Goal: Task Accomplishment & Management: Manage account settings

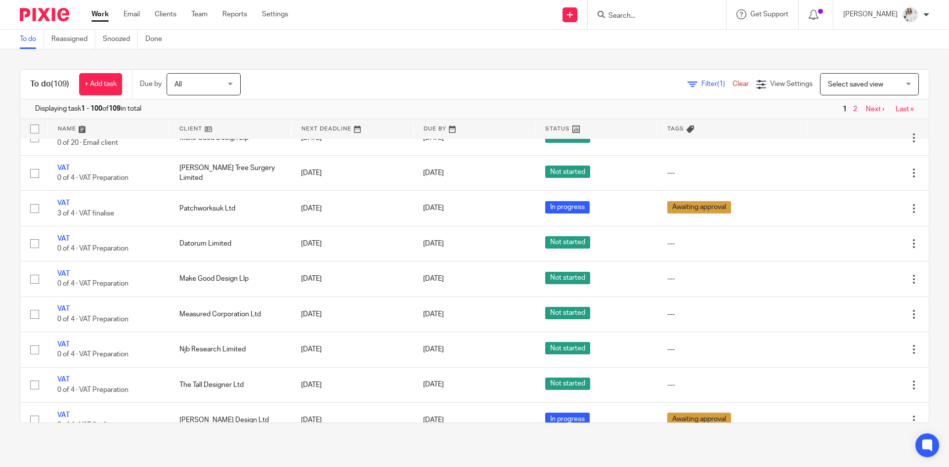
scroll to position [1291, 0]
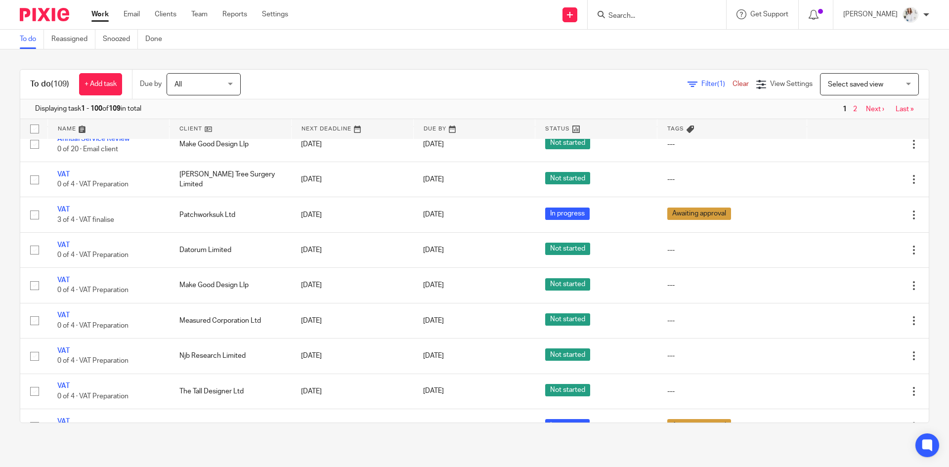
click at [623, 16] on input "Search" at bounding box center [651, 16] width 89 height 9
type input "cress"
drag, startPoint x: 666, startPoint y: 41, endPoint x: 655, endPoint y: 42, distance: 10.5
click at [655, 42] on link at bounding box center [677, 38] width 145 height 15
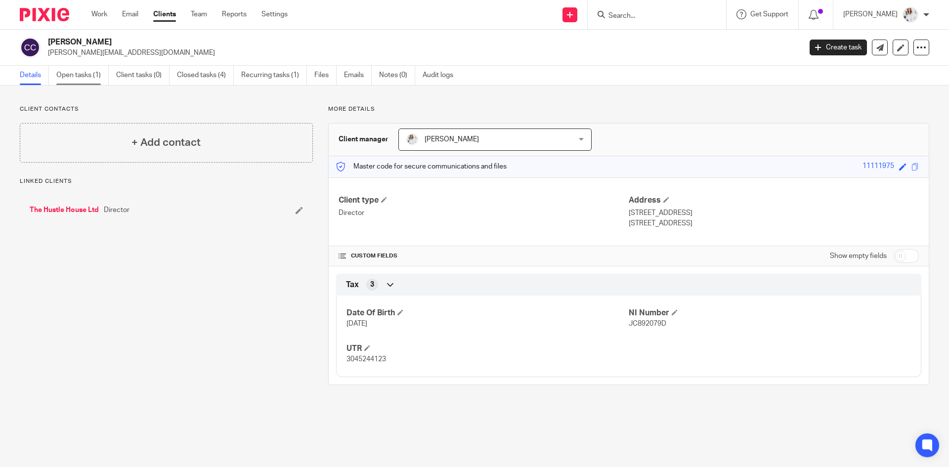
click at [58, 74] on link "Open tasks (1)" at bounding box center [82, 75] width 52 height 19
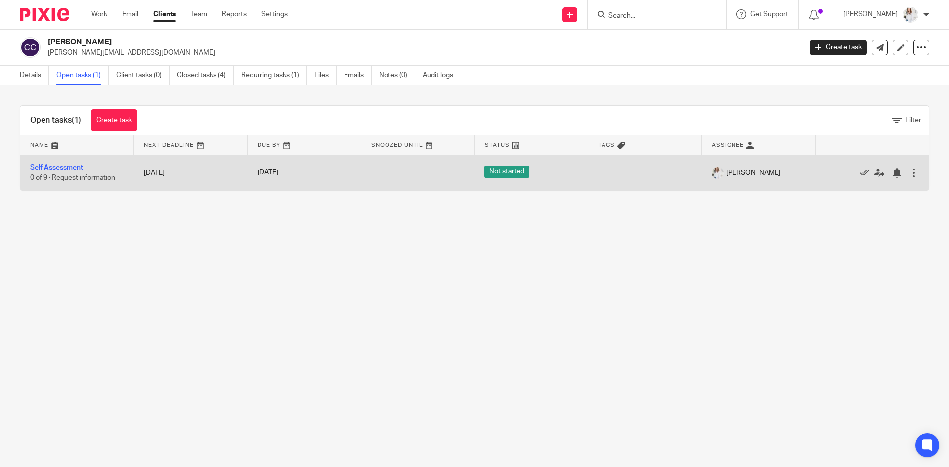
click at [46, 165] on link "Self Assessment" at bounding box center [56, 167] width 53 height 7
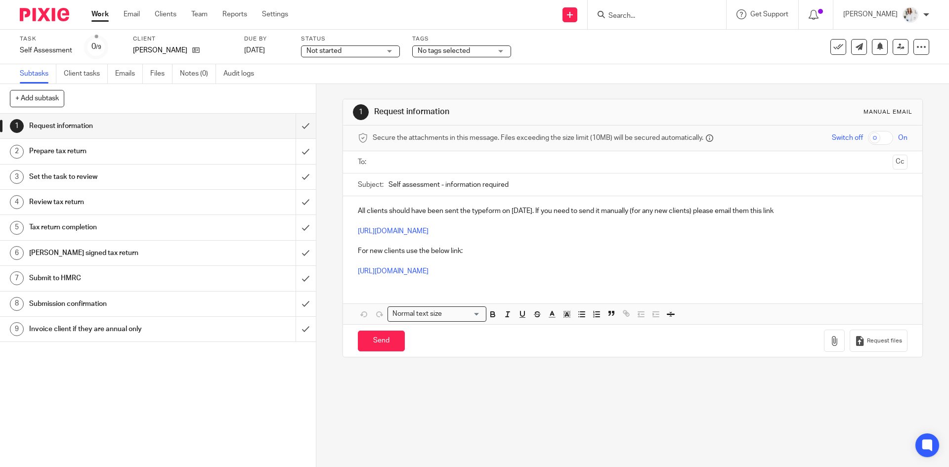
click at [378, 50] on span "Not started" at bounding box center [343, 51] width 74 height 10
click at [378, 50] on div "Not started Not started" at bounding box center [350, 51] width 99 height 12
click at [439, 47] on span "No tags selected" at bounding box center [454, 51] width 74 height 10
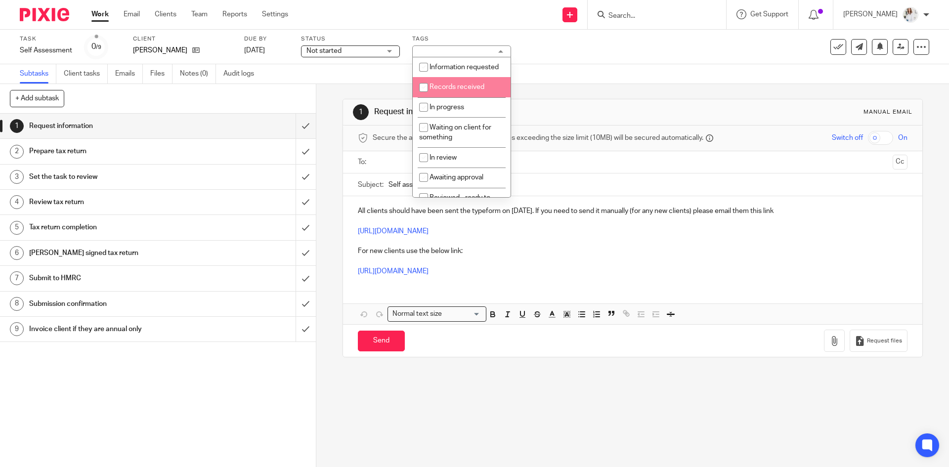
click at [467, 90] on span "Records received" at bounding box center [456, 86] width 55 height 7
checkbox input "true"
click at [104, 18] on link "Work" at bounding box center [99, 14] width 17 height 10
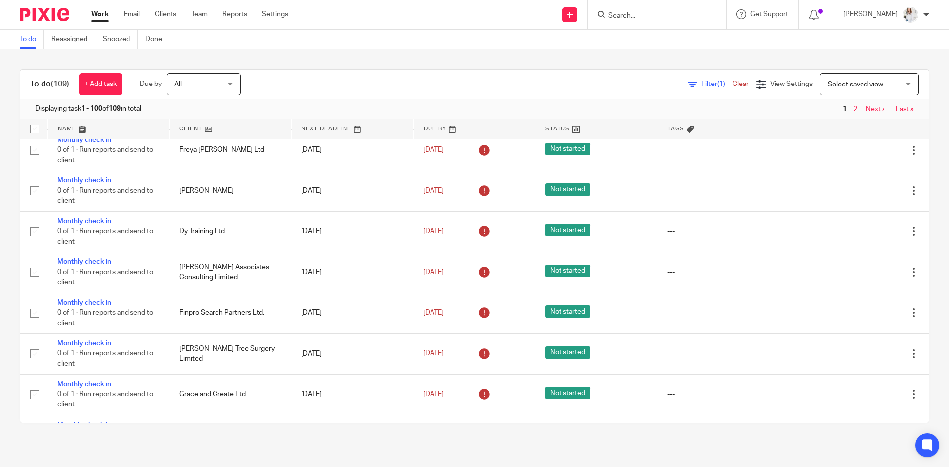
scroll to position [558, 0]
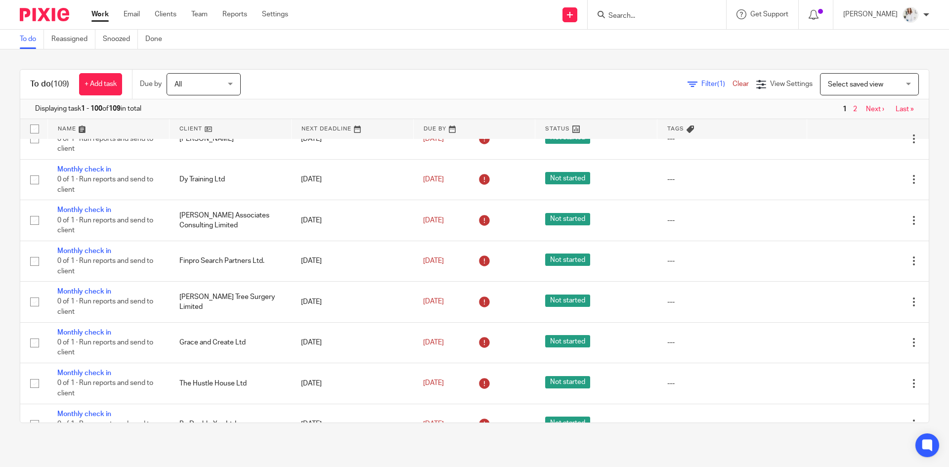
click at [656, 10] on form at bounding box center [659, 14] width 105 height 12
click at [654, 18] on input "Search" at bounding box center [651, 16] width 89 height 9
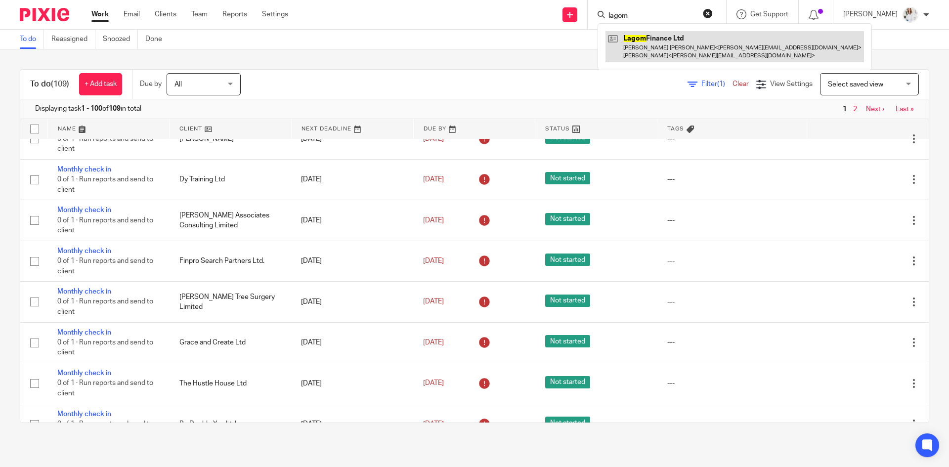
type input "lagom"
click at [666, 46] on link at bounding box center [734, 46] width 258 height 31
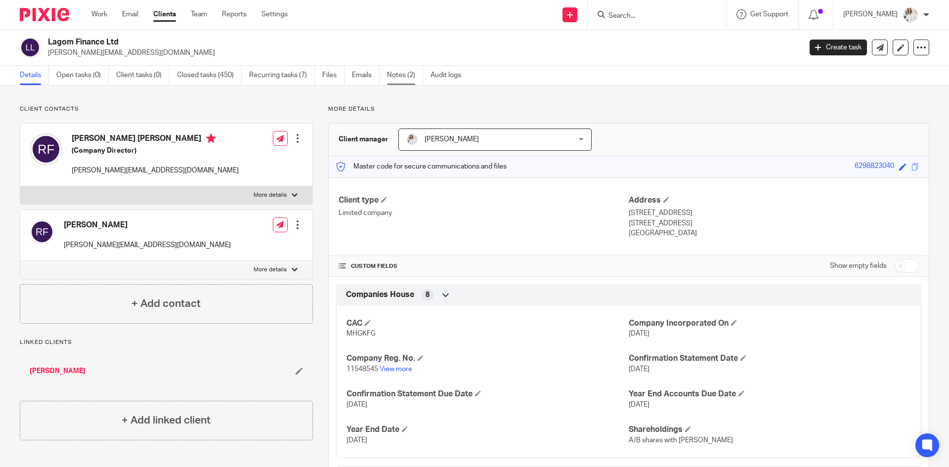
click at [413, 78] on link "Notes (2)" at bounding box center [405, 75] width 36 height 19
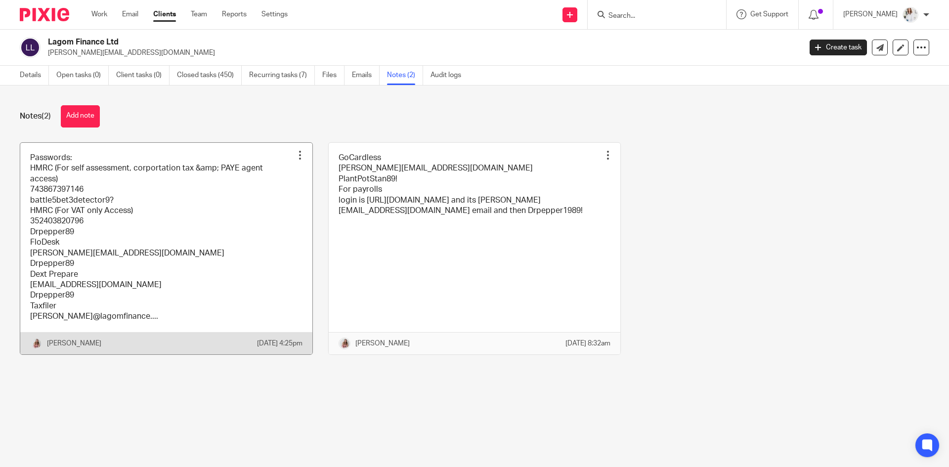
click at [201, 194] on link at bounding box center [166, 248] width 292 height 211
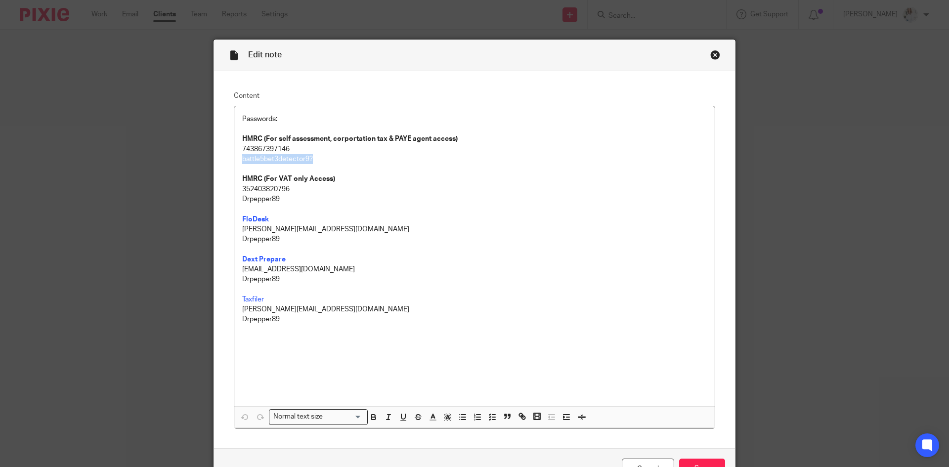
drag, startPoint x: 332, startPoint y: 163, endPoint x: 232, endPoint y: 162, distance: 100.3
click at [234, 162] on div "Passwords: HMRC (For self assessment, corportation tax & PAYE agent access) 743…" at bounding box center [474, 256] width 480 height 300
copy p "battle5bet3detector9?"
click at [710, 57] on div "Close this dialog window" at bounding box center [715, 55] width 10 height 10
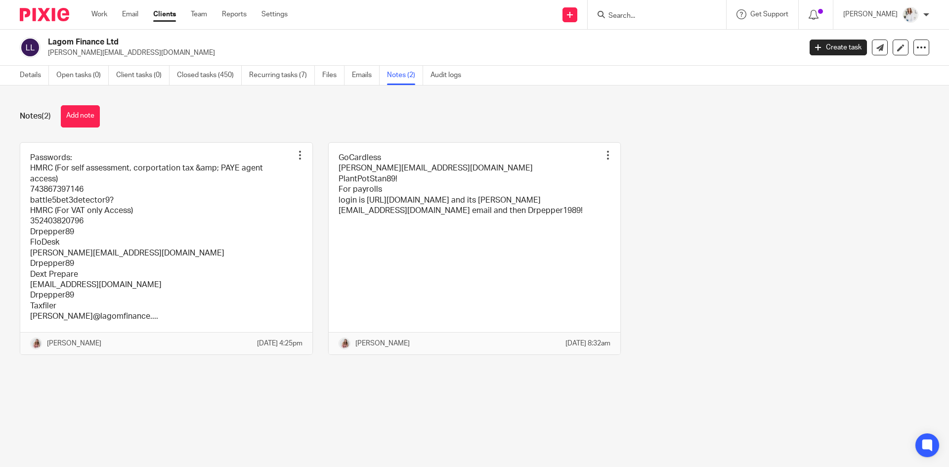
click at [656, 13] on input "Search" at bounding box center [651, 16] width 89 height 9
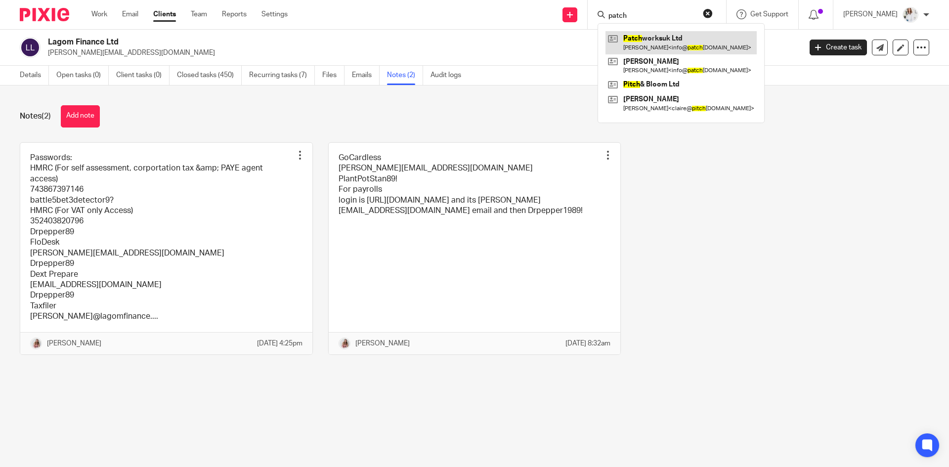
type input "patch"
drag, startPoint x: 704, startPoint y: 45, endPoint x: 668, endPoint y: 44, distance: 35.1
click at [668, 44] on link at bounding box center [680, 42] width 151 height 23
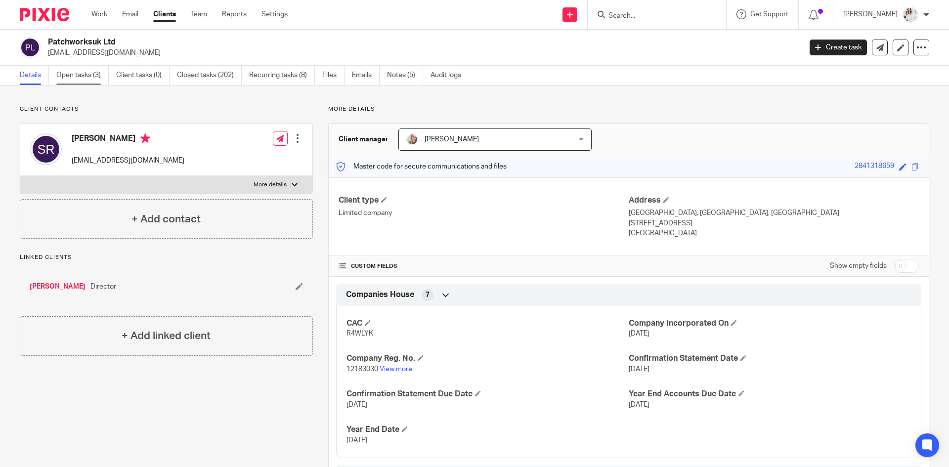
click at [92, 80] on link "Open tasks (3)" at bounding box center [82, 75] width 52 height 19
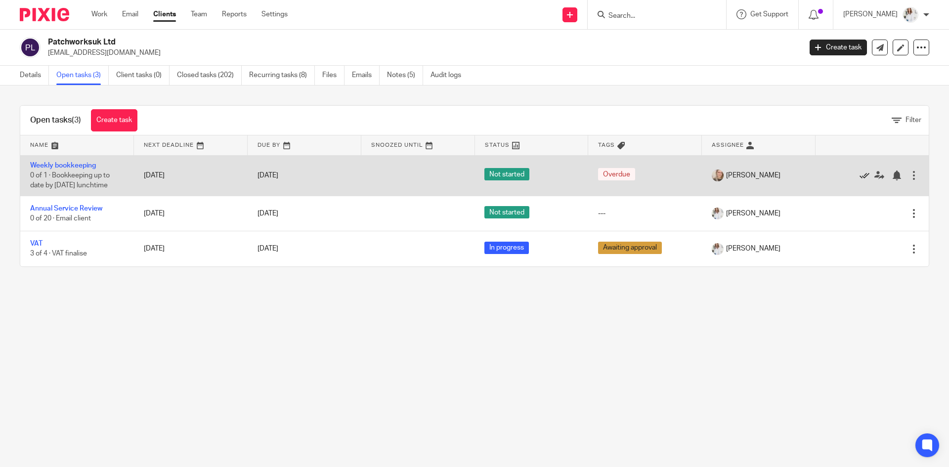
click at [859, 176] on icon at bounding box center [864, 175] width 10 height 10
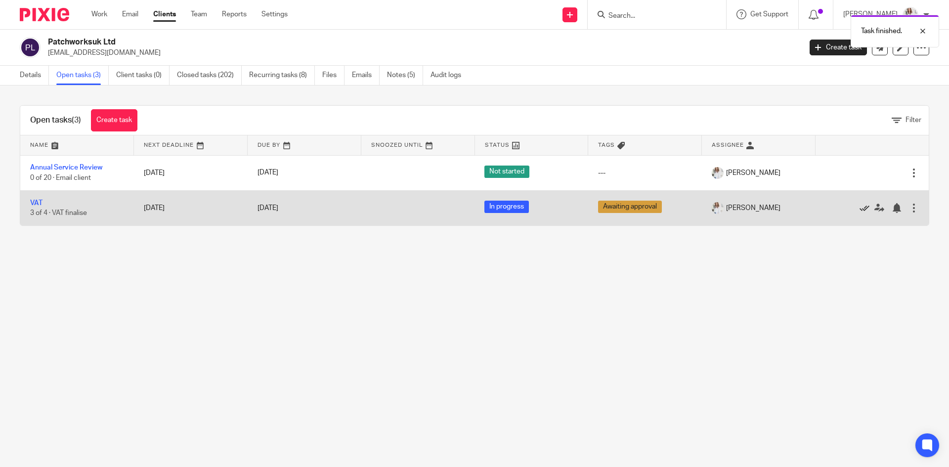
click at [859, 208] on icon at bounding box center [864, 208] width 10 height 10
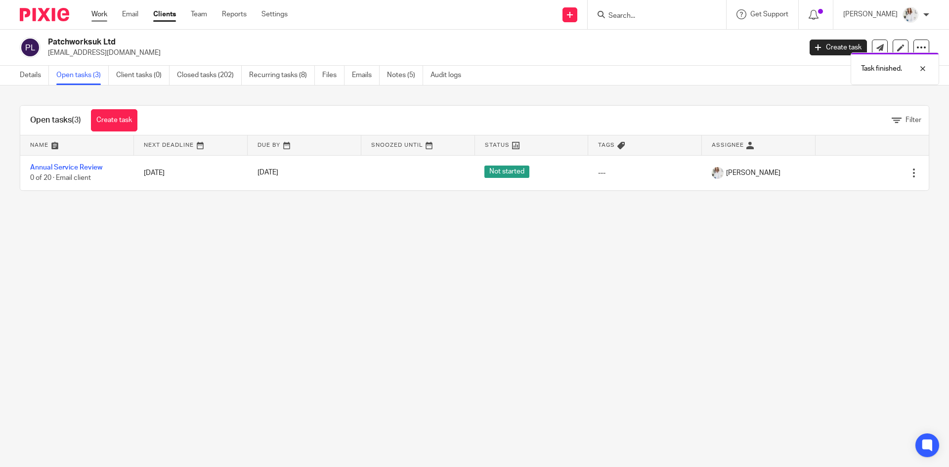
click at [100, 15] on link "Work" at bounding box center [99, 14] width 16 height 10
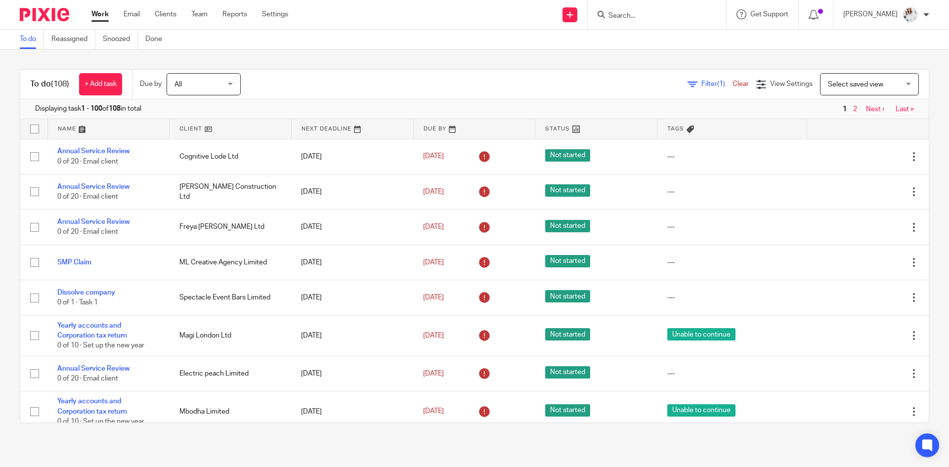
click at [701, 83] on span "Filter (1)" at bounding box center [716, 84] width 31 height 7
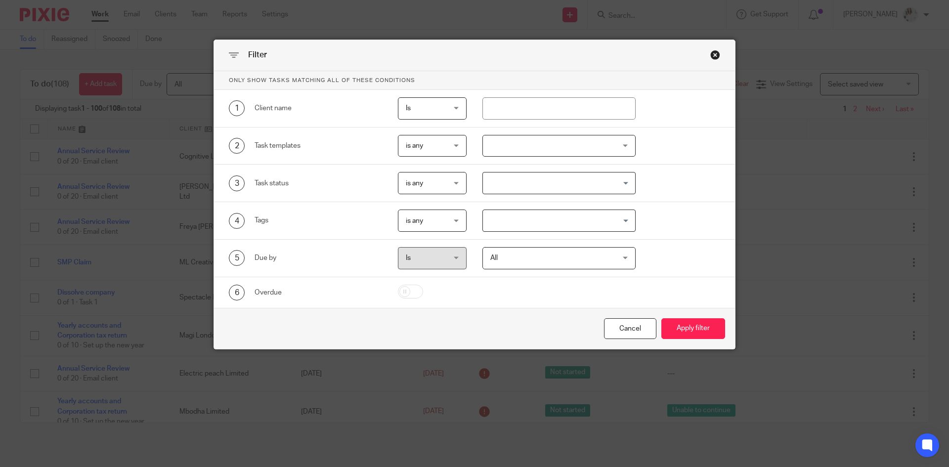
click at [564, 141] on div at bounding box center [559, 146] width 154 height 22
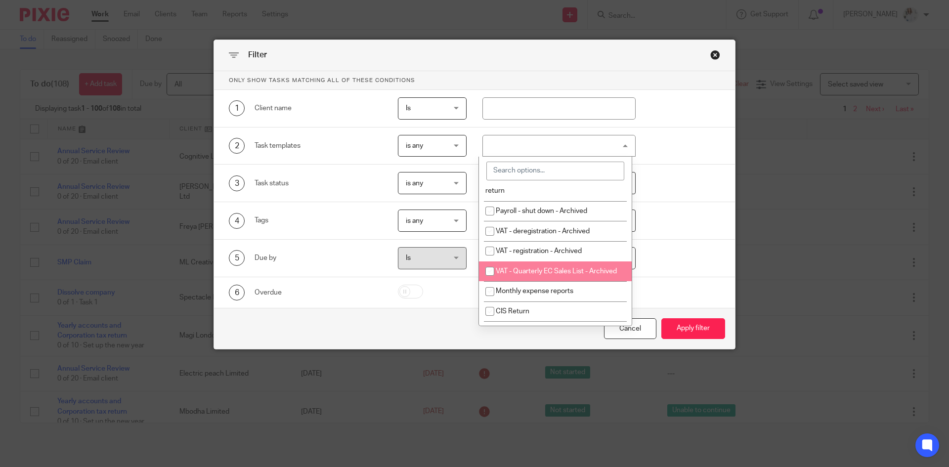
scroll to position [160, 0]
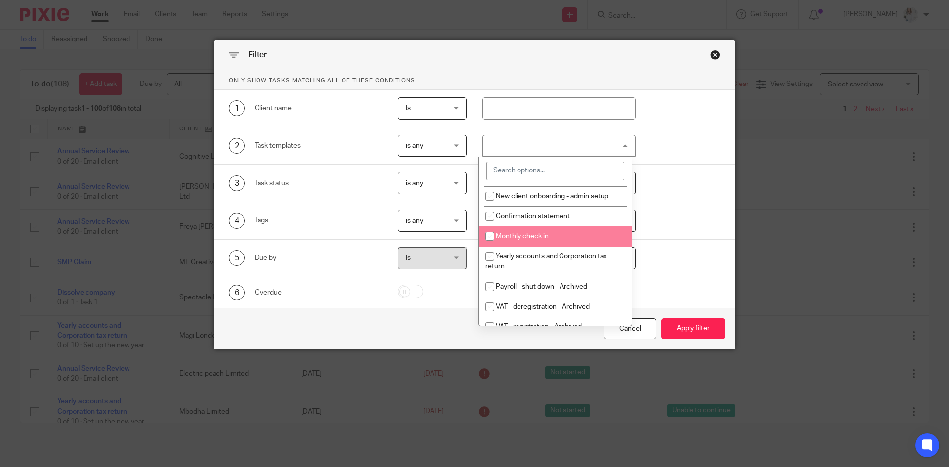
click at [578, 235] on li "Monthly check in" at bounding box center [555, 236] width 153 height 20
checkbox input "true"
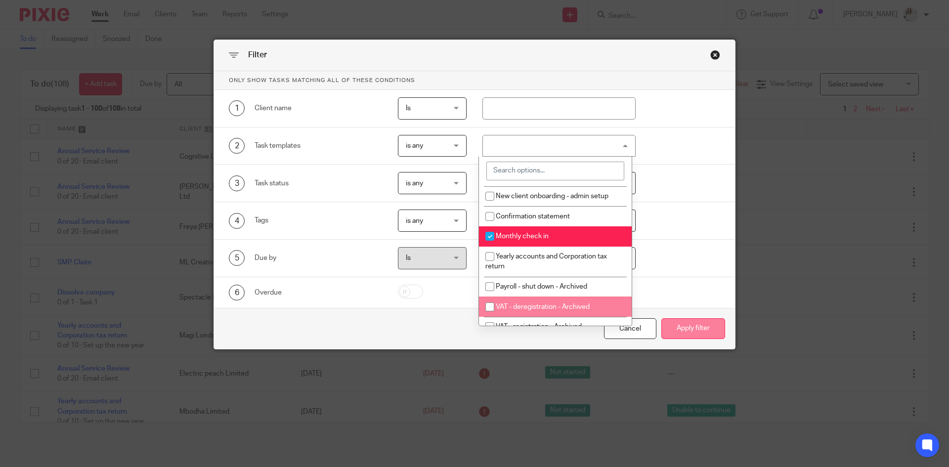
click at [684, 329] on button "Apply filter" at bounding box center [693, 328] width 64 height 21
